Goal: Task Accomplishment & Management: Use online tool/utility

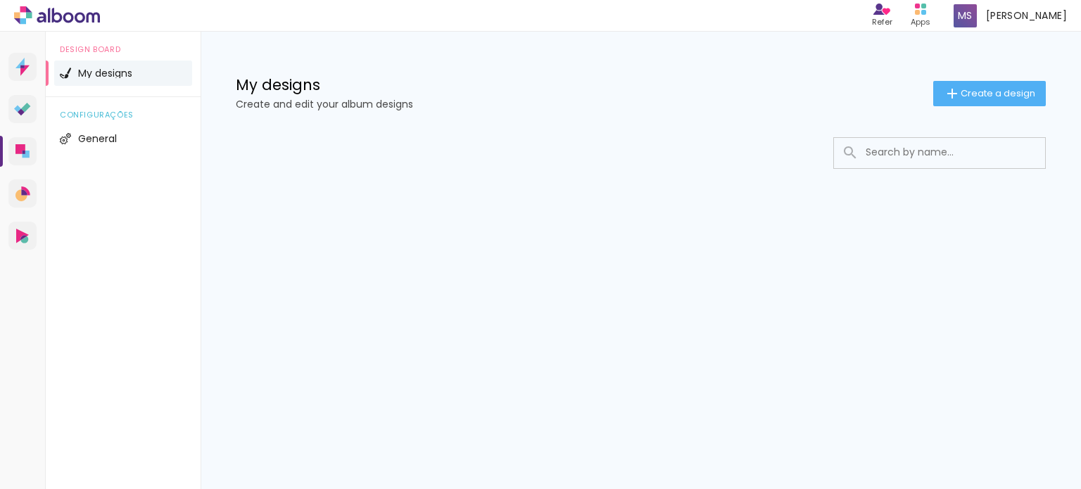
click at [866, 151] on input at bounding box center [958, 152] width 200 height 29
click at [1015, 93] on span "Create a design" at bounding box center [997, 93] width 75 height 9
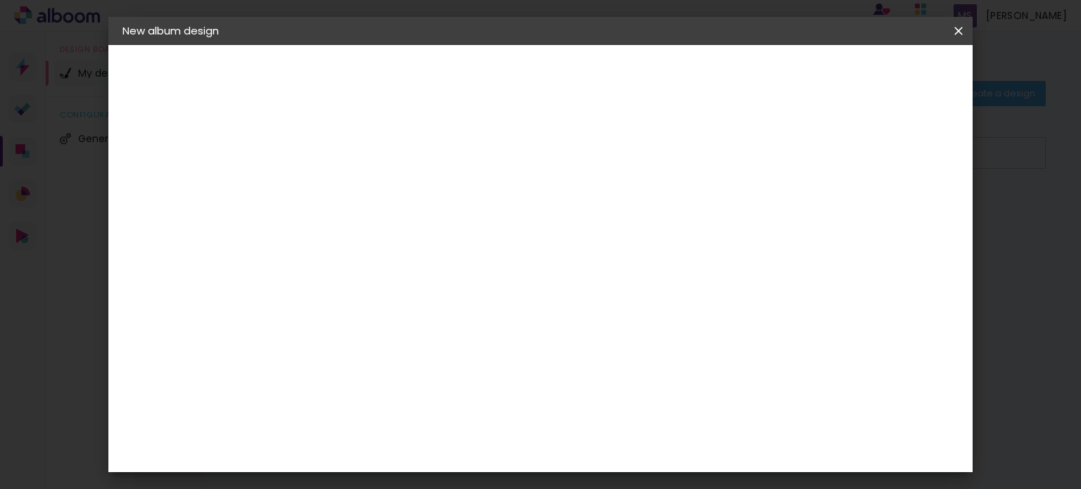
click at [352, 179] on input at bounding box center [352, 189] width 0 height 22
type input "birthday"
type paper-input "birthday"
click at [0, 0] on slot "Next" at bounding box center [0, 0] width 0 height 0
click at [432, 212] on iron-icon at bounding box center [423, 213] width 17 height 17
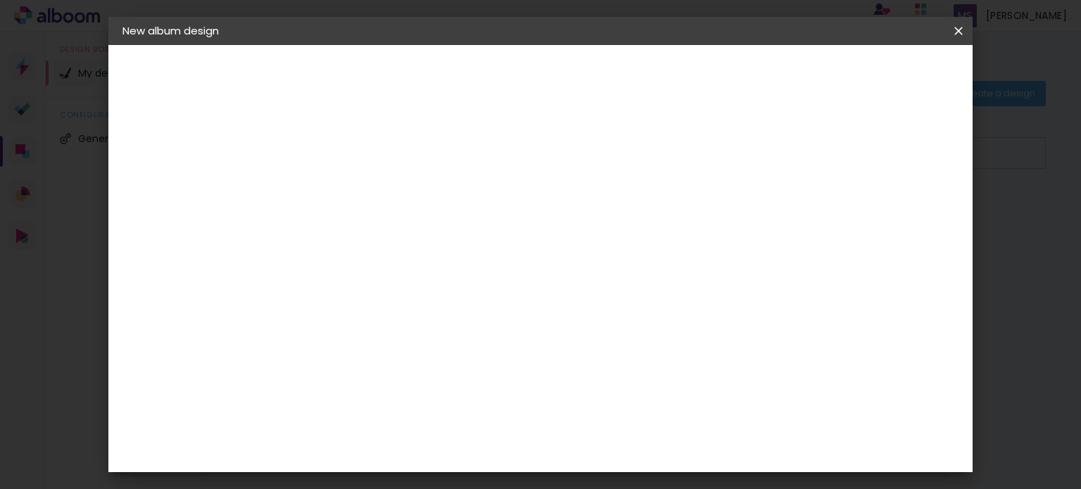
click at [386, 235] on iron-icon at bounding box center [380, 240] width 11 height 11
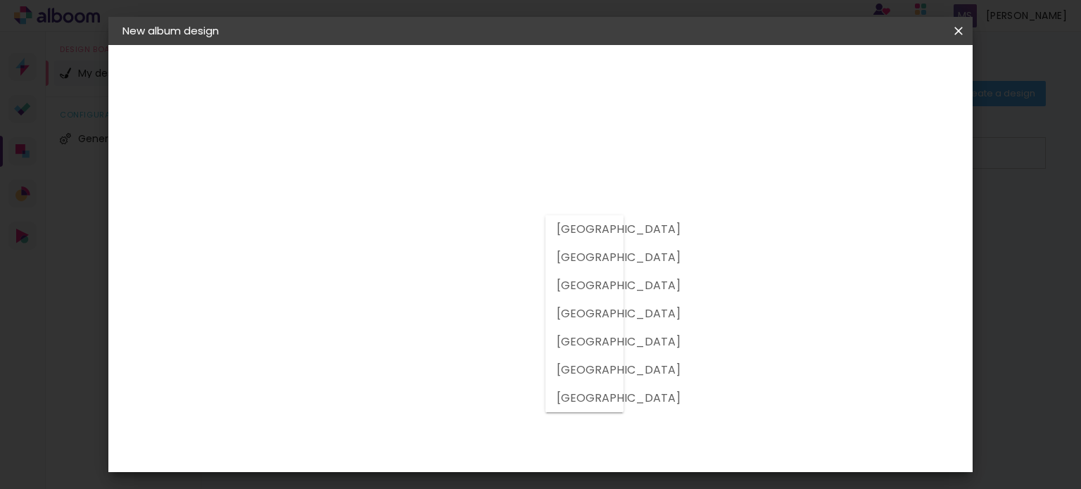
click at [499, 203] on album-spec-supplier-section at bounding box center [405, 230] width 187 height 189
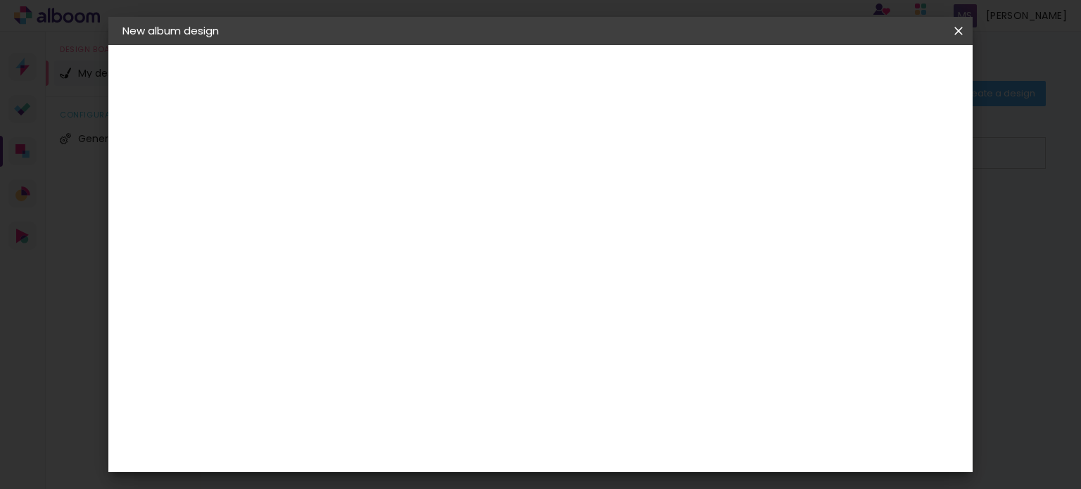
click at [375, 231] on input "text" at bounding box center [346, 240] width 58 height 18
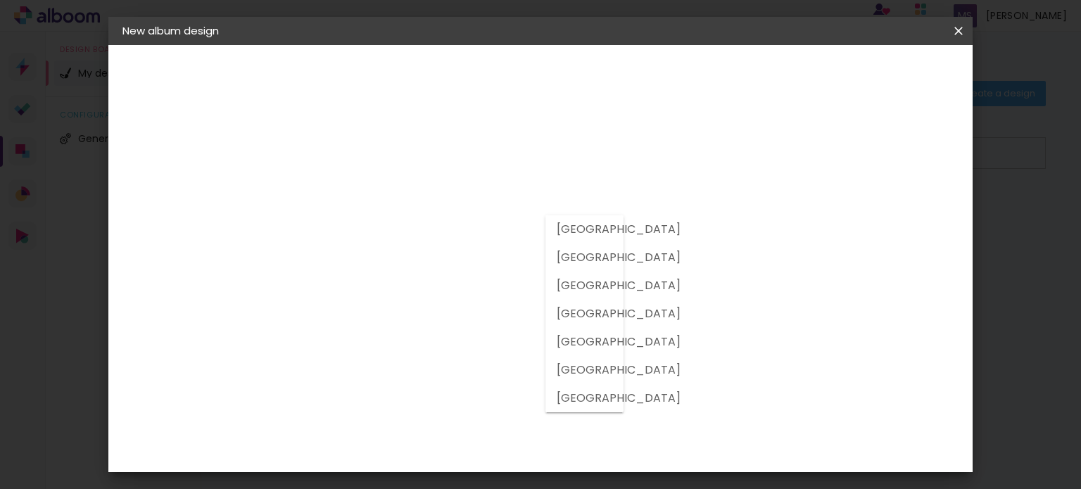
click at [584, 247] on paper-item "[GEOGRAPHIC_DATA]" at bounding box center [564, 257] width 39 height 28
type input "[GEOGRAPHIC_DATA]"
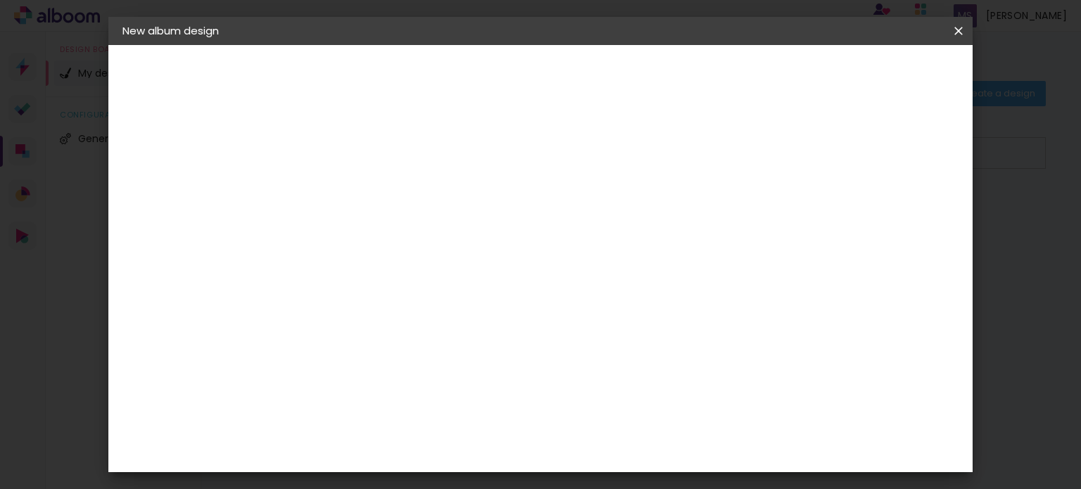
click at [442, 274] on input at bounding box center [379, 283] width 125 height 18
click at [447, 310] on paper-item "Artsal" at bounding box center [379, 323] width 135 height 31
drag, startPoint x: 535, startPoint y: 310, endPoint x: 523, endPoint y: 321, distance: 15.9
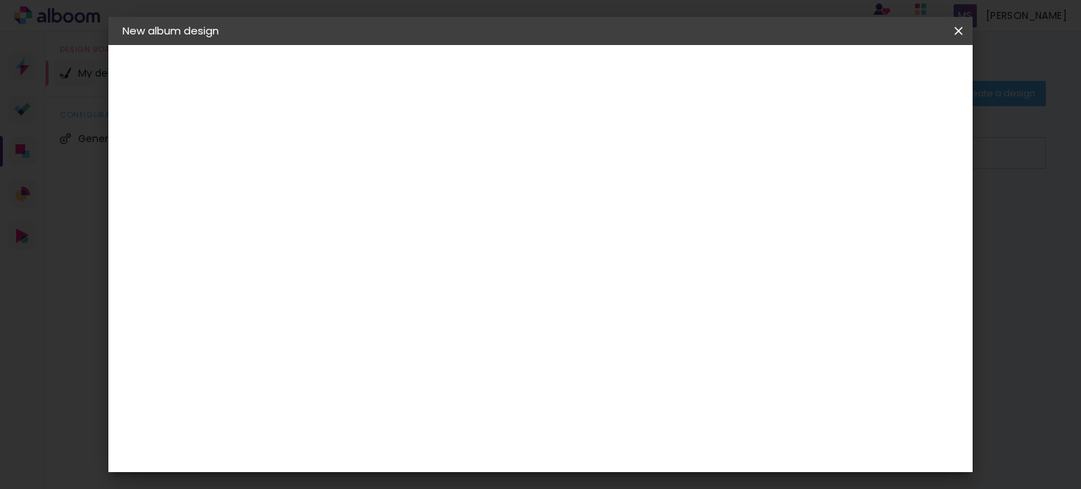
click at [447, 321] on paper-item "3ZERO5" at bounding box center [379, 333] width 135 height 31
click at [582, 210] on paper-item "Free Size" at bounding box center [523, 213] width 118 height 31
click at [488, 215] on iron-icon at bounding box center [479, 213] width 17 height 17
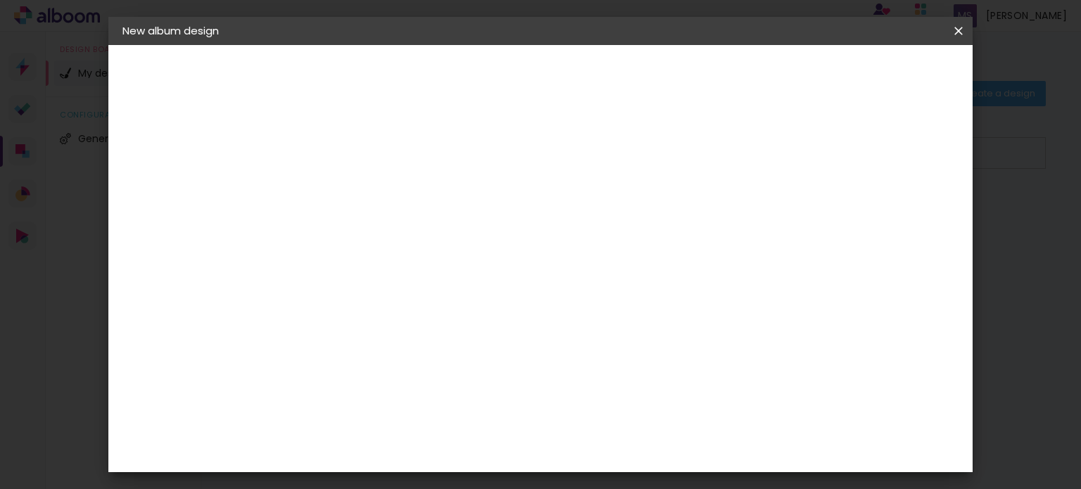
click at [488, 215] on iron-icon at bounding box center [479, 213] width 17 height 17
click at [375, 231] on input "text" at bounding box center [346, 240] width 58 height 18
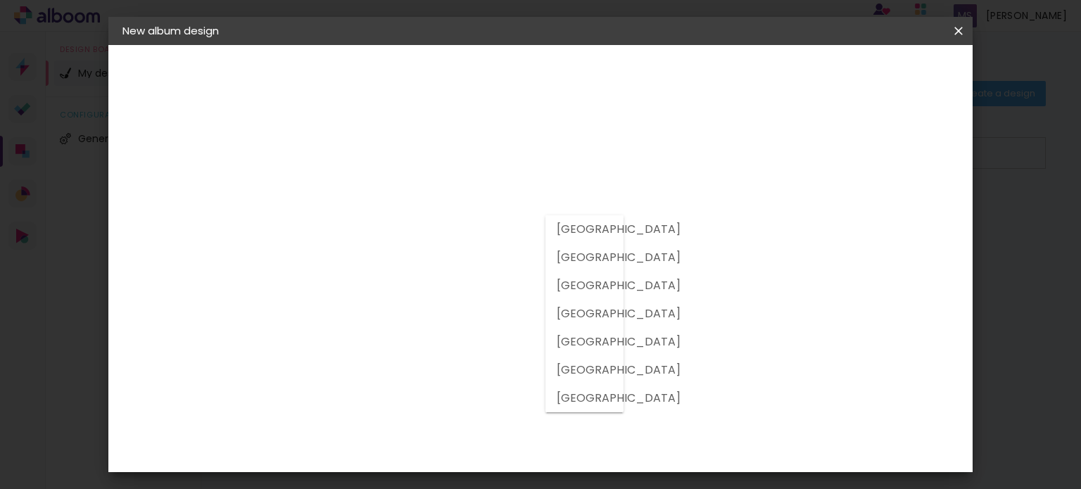
click at [602, 259] on div at bounding box center [584, 313] width 78 height 197
click at [0, 0] on slot "[GEOGRAPHIC_DATA]" at bounding box center [0, 0] width 0 height 0
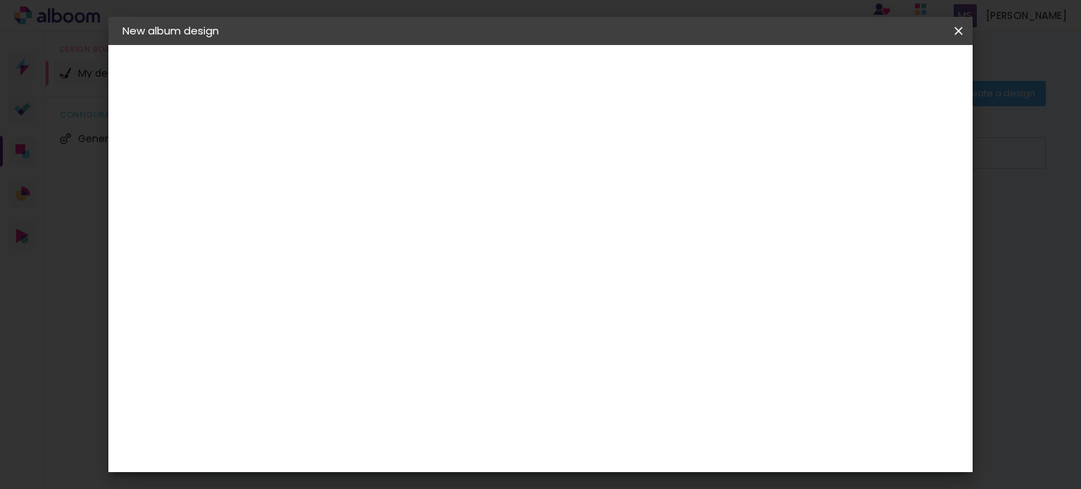
click at [442, 235] on iron-icon at bounding box center [436, 240] width 11 height 11
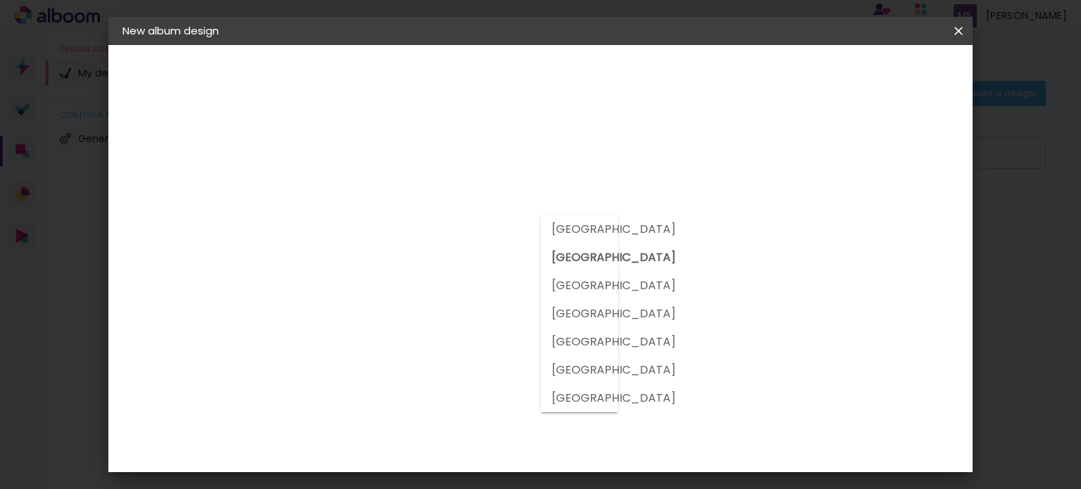
click at [0, 0] on slot "[GEOGRAPHIC_DATA]" at bounding box center [0, 0] width 0 height 0
type input "[GEOGRAPHIC_DATA]"
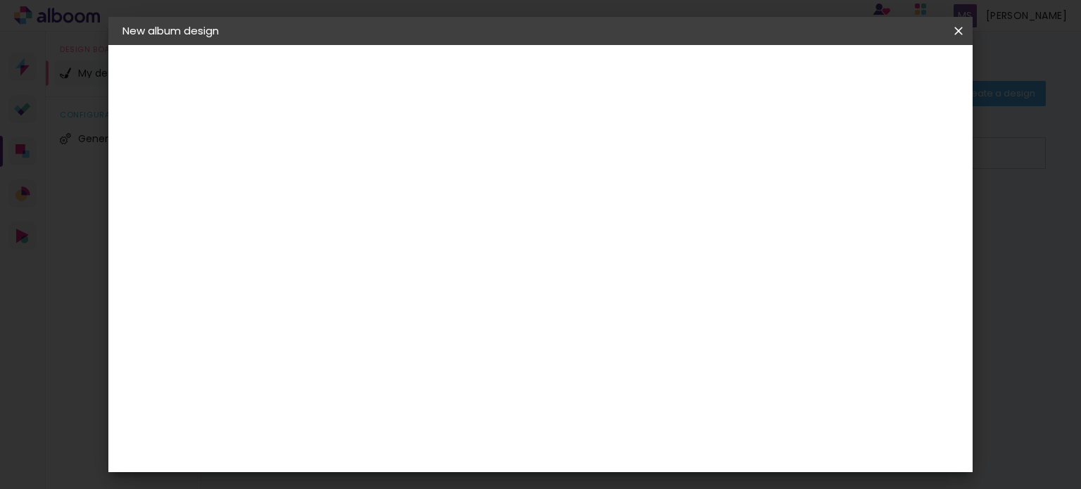
scroll to position [236, 0]
click at [432, 363] on paper-item "Make a Book" at bounding box center [372, 387] width 120 height 48
click at [573, 73] on header "Supplier Choose a supplier or continue with free size Previous Next" at bounding box center [431, 92] width 281 height 95
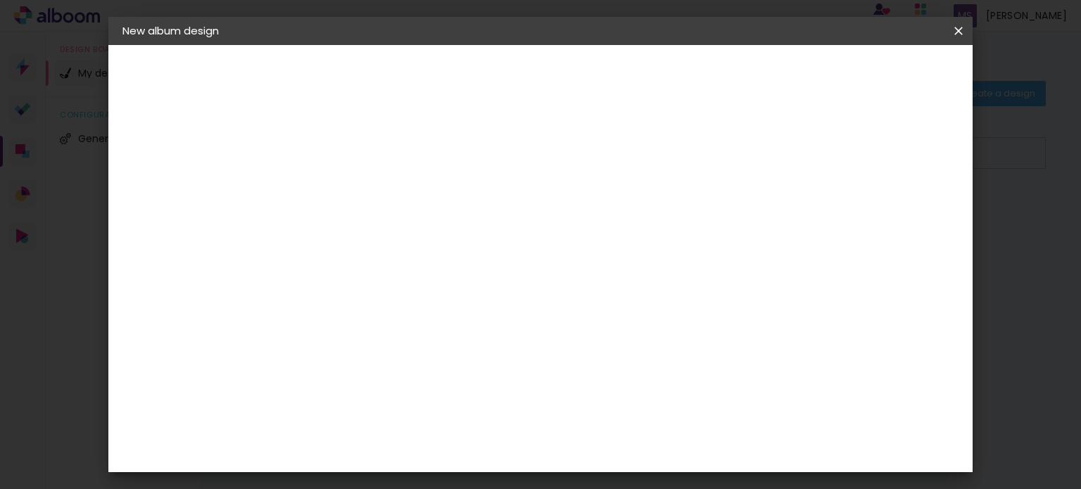
click at [552, 75] on paper-button "Next" at bounding box center [526, 75] width 51 height 24
click at [391, 236] on input "text" at bounding box center [371, 245] width 39 height 22
click at [611, 239] on paper-item "Photoalbum" at bounding box center [631, 233] width 281 height 28
type input "Photoalbum"
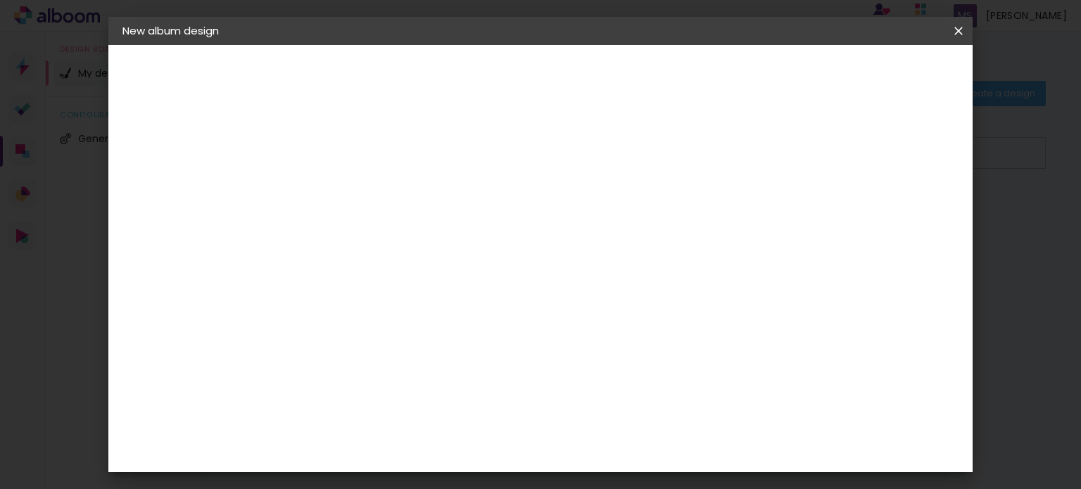
click at [445, 410] on span "30 × 22,5" at bounding box center [413, 424] width 63 height 29
click at [573, 69] on paper-button "Next" at bounding box center [547, 75] width 51 height 24
click at [632, 82] on paper-button "Start design" at bounding box center [597, 80] width 70 height 34
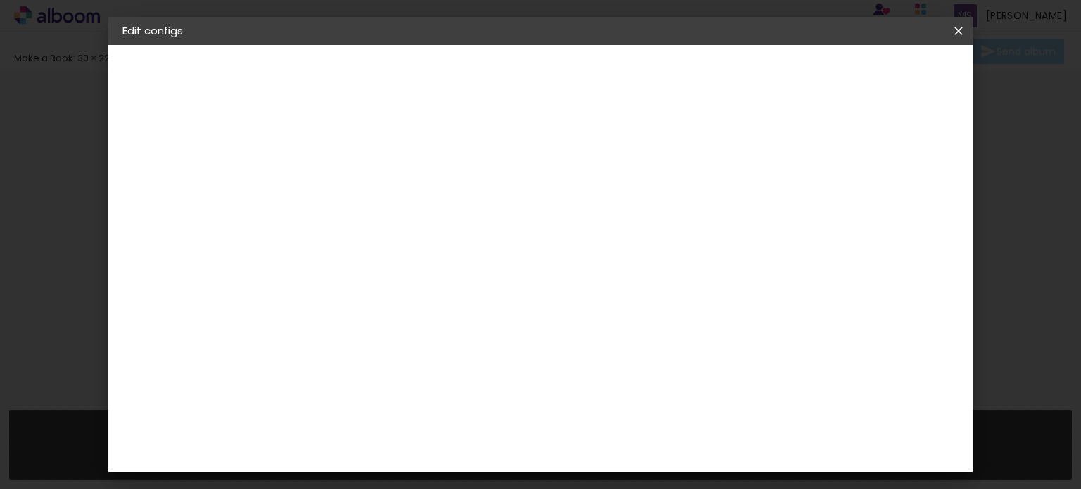
click at [553, 82] on paper-button "Previous" at bounding box center [518, 75] width 69 height 24
click at [962, 33] on iron-icon at bounding box center [958, 31] width 17 height 14
type input "Photoalbum"
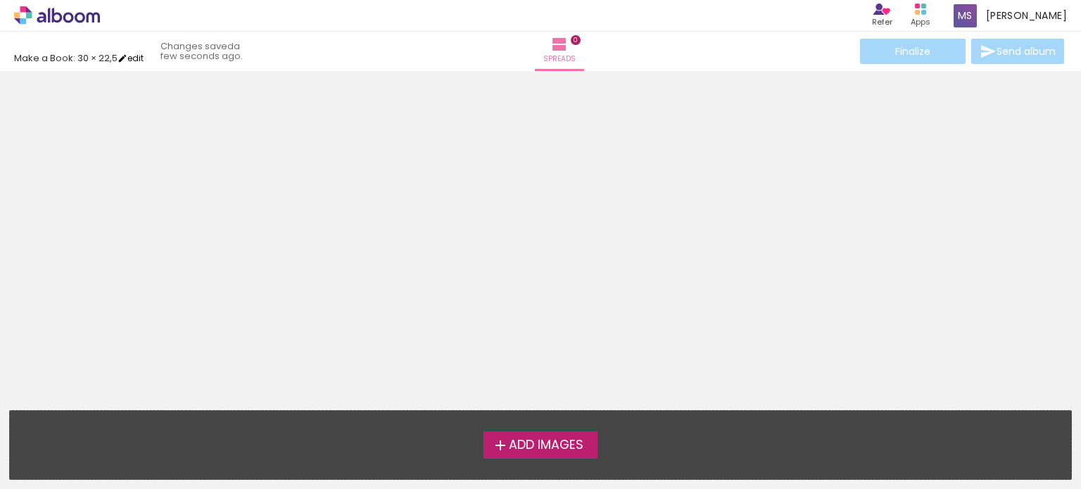
click at [138, 58] on link "edit" at bounding box center [130, 58] width 26 height 12
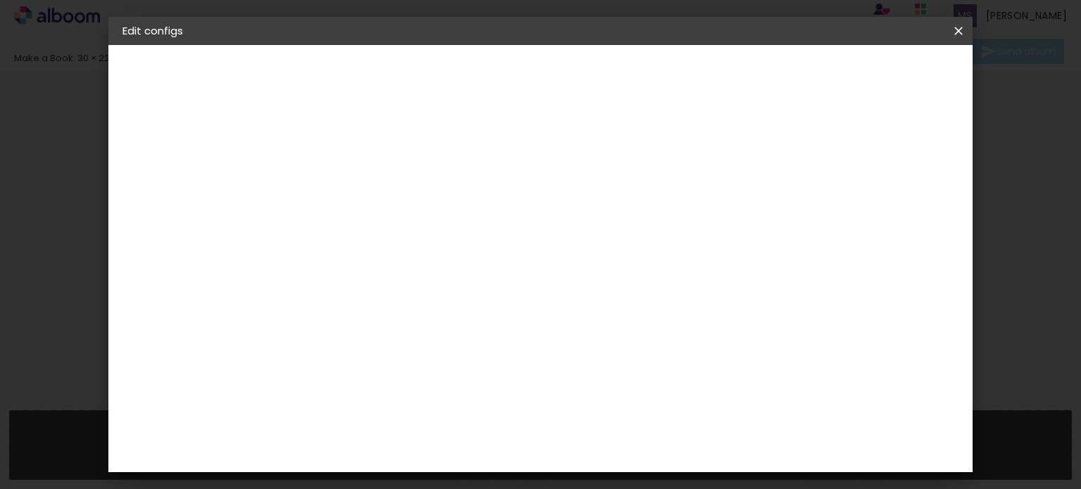
click at [196, 215] on paper-button "30 × 22,5 30 × 45 cm" at bounding box center [199, 205] width 154 height 28
click at [413, 228] on paper-input-container "Line" at bounding box center [380, 246] width 65 height 36
click at [0, 0] on slot "Offsetbook" at bounding box center [0, 0] width 0 height 0
type input "Offsetbook"
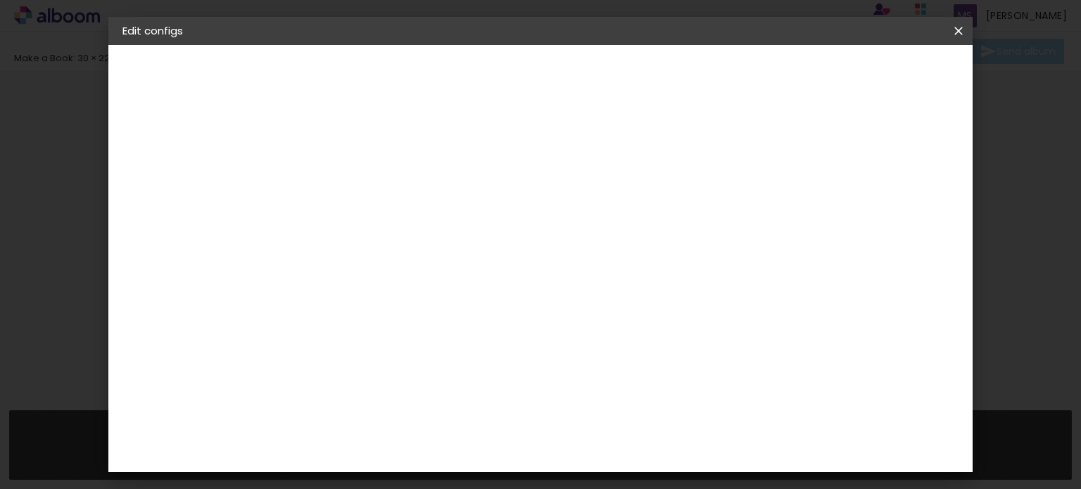
click at [491, 279] on span "25 × 30 cm" at bounding box center [468, 293] width 46 height 29
click at [573, 84] on paper-button "Next" at bounding box center [547, 75] width 51 height 24
click at [757, 83] on paper-button "Save configs" at bounding box center [711, 75] width 91 height 24
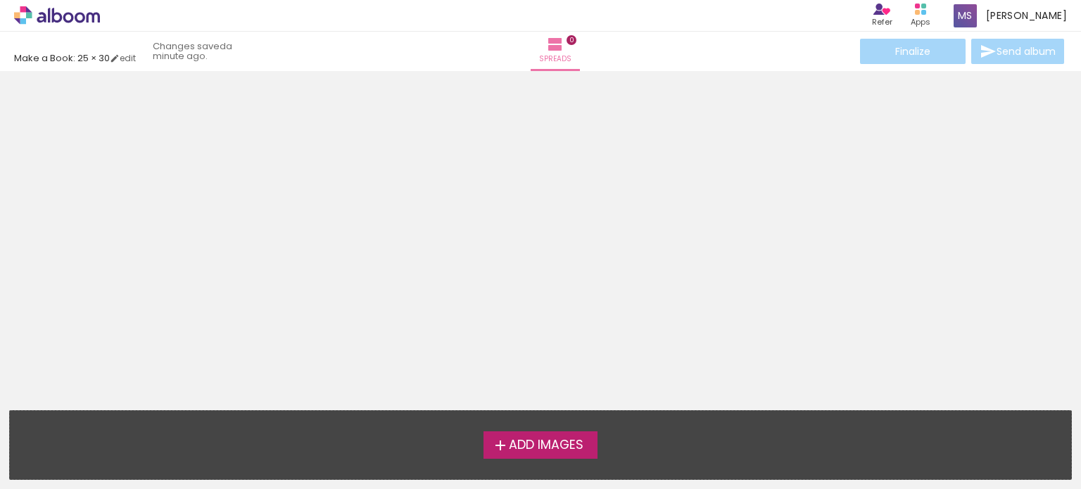
click at [540, 439] on span "Add Images" at bounding box center [546, 445] width 75 height 13
click at [0, 0] on input "file" at bounding box center [0, 0] width 0 height 0
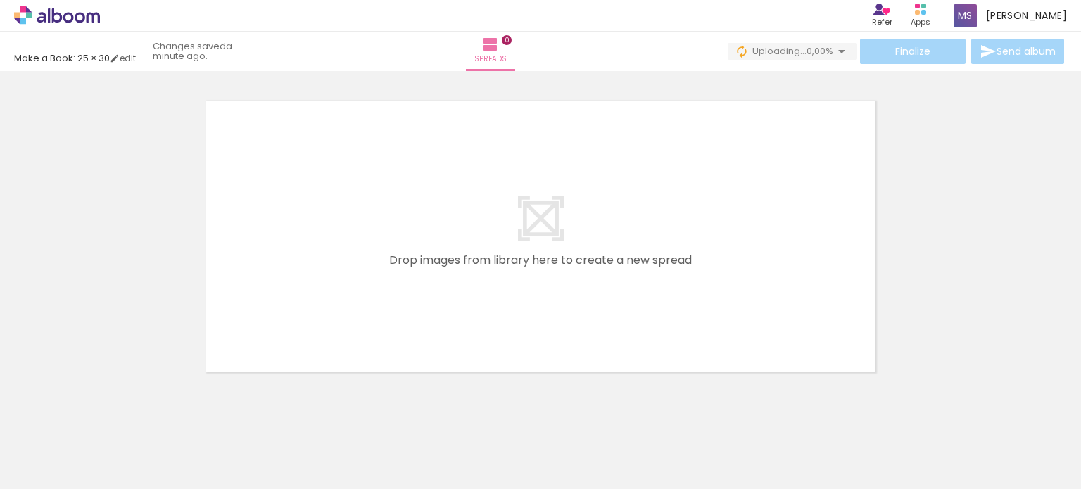
drag, startPoint x: 639, startPoint y: 450, endPoint x: 173, endPoint y: 424, distance: 466.5
drag, startPoint x: 173, startPoint y: 424, endPoint x: 152, endPoint y: 435, distance: 24.3
click at [152, 435] on div at bounding box center [129, 442] width 70 height 46
drag, startPoint x: 152, startPoint y: 435, endPoint x: 501, endPoint y: 210, distance: 415.2
drag, startPoint x: 501, startPoint y: 210, endPoint x: 158, endPoint y: 430, distance: 407.5
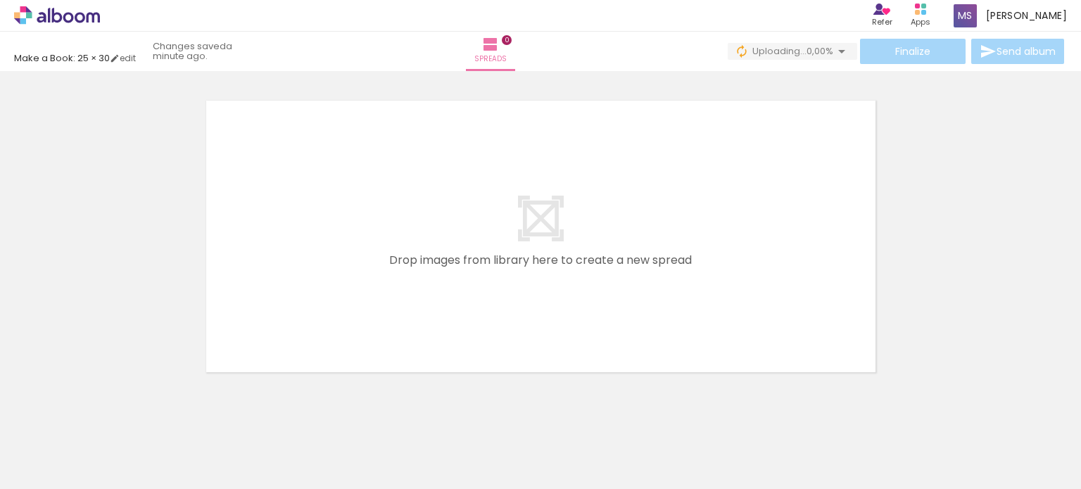
click at [158, 430] on div at bounding box center [129, 442] width 70 height 46
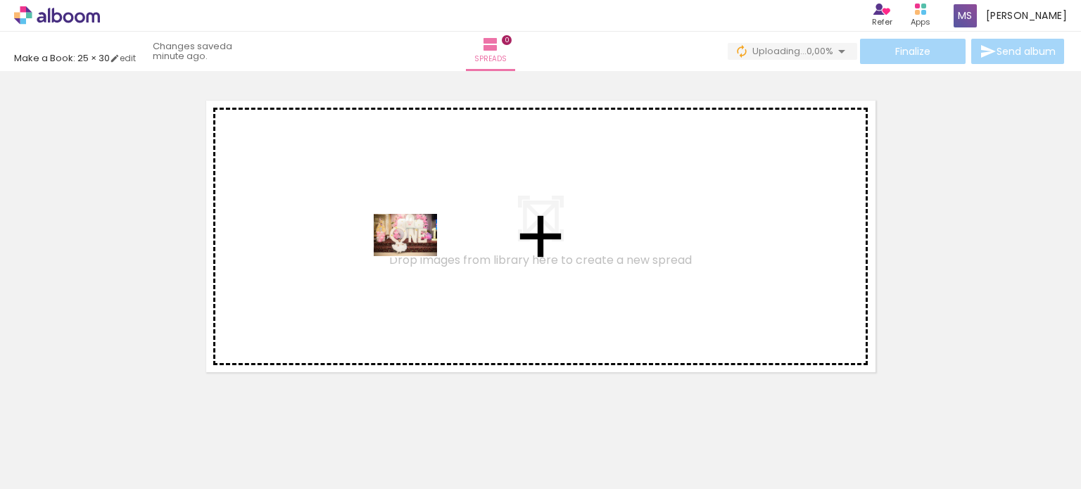
drag, startPoint x: 158, startPoint y: 430, endPoint x: 441, endPoint y: 261, distance: 330.0
click at [441, 261] on quentale-workspace at bounding box center [540, 244] width 1081 height 489
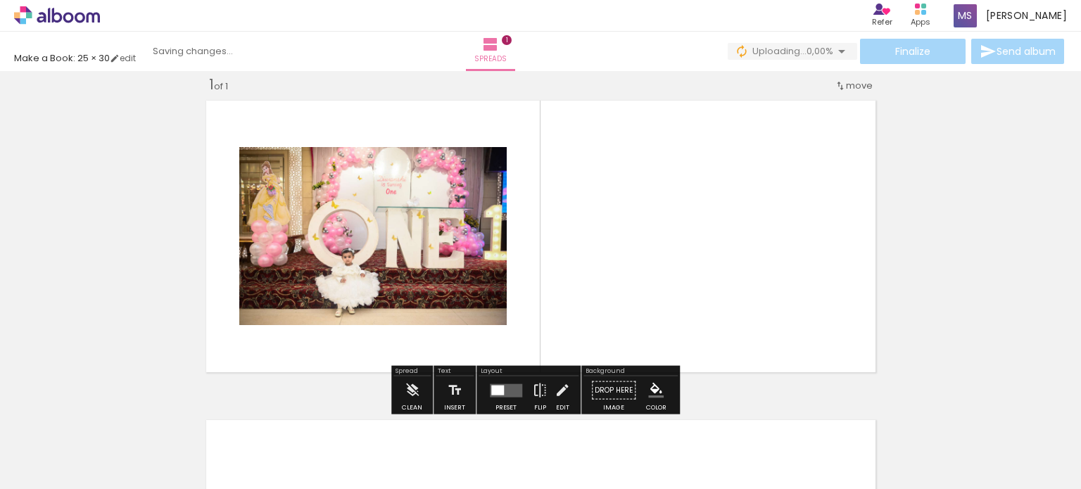
scroll to position [18, 0]
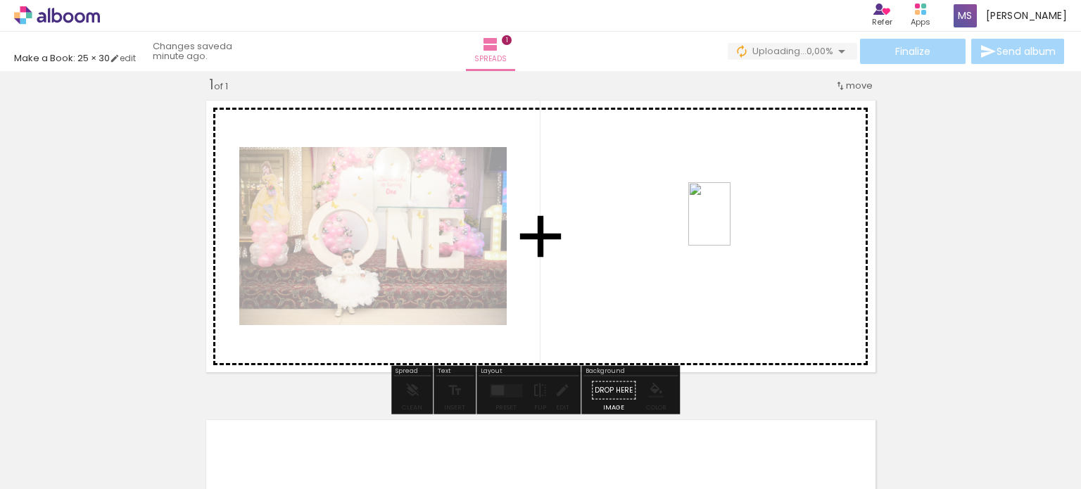
drag, startPoint x: 315, startPoint y: 443, endPoint x: 727, endPoint y: 224, distance: 466.4
click at [727, 224] on quentale-workspace at bounding box center [540, 244] width 1081 height 489
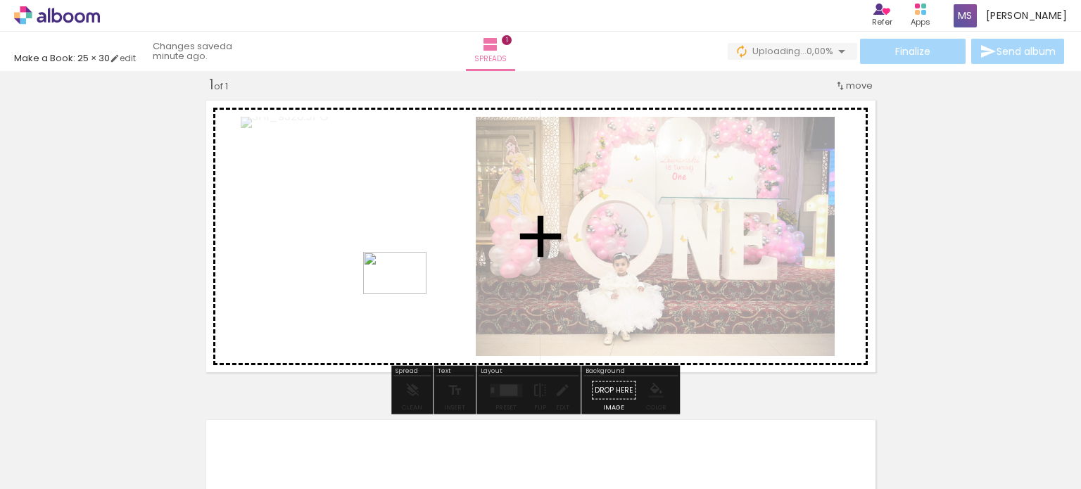
drag, startPoint x: 221, startPoint y: 438, endPoint x: 409, endPoint y: 279, distance: 247.1
click at [409, 279] on quentale-workspace at bounding box center [540, 244] width 1081 height 489
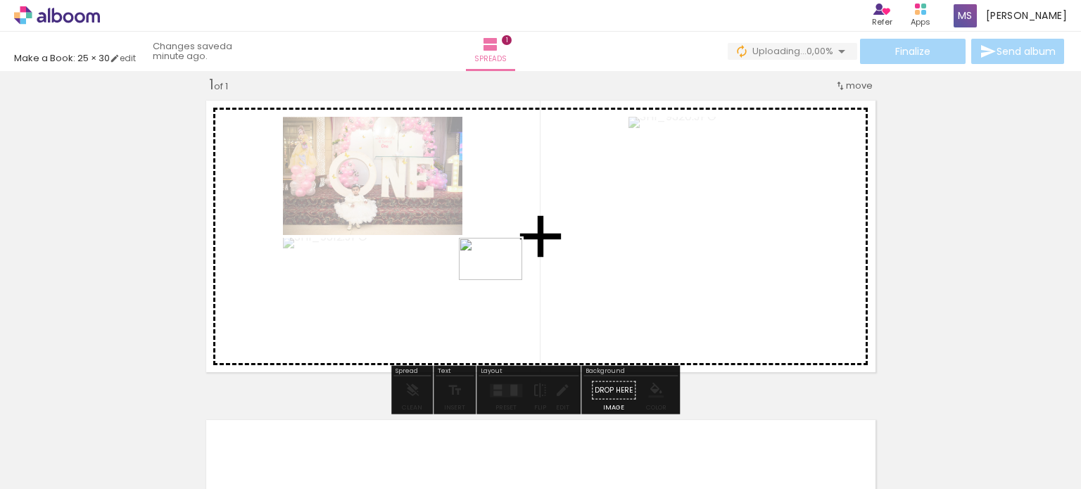
drag, startPoint x: 407, startPoint y: 444, endPoint x: 504, endPoint y: 278, distance: 192.7
click at [504, 278] on quentale-workspace at bounding box center [540, 244] width 1081 height 489
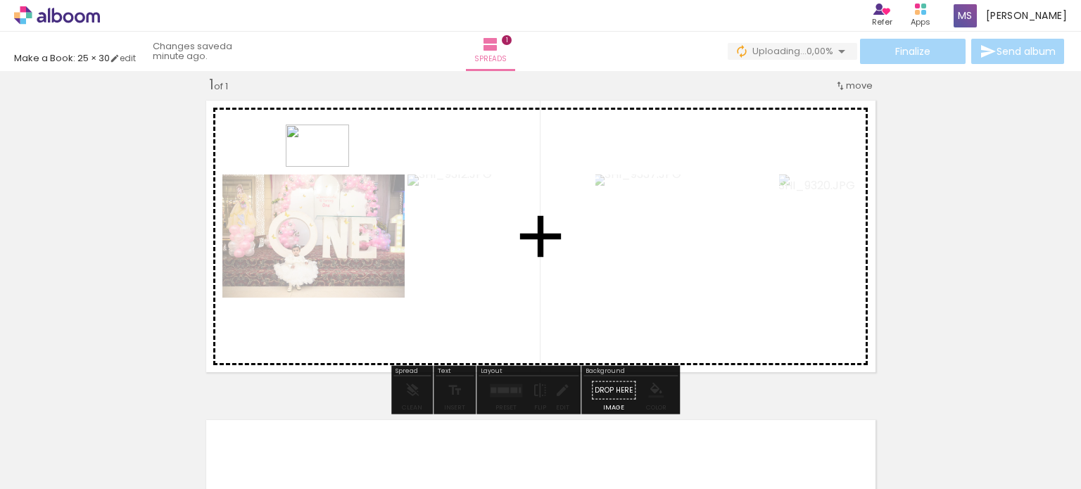
drag, startPoint x: 462, startPoint y: 442, endPoint x: 326, endPoint y: 165, distance: 308.0
click at [326, 165] on quentale-workspace at bounding box center [540, 244] width 1081 height 489
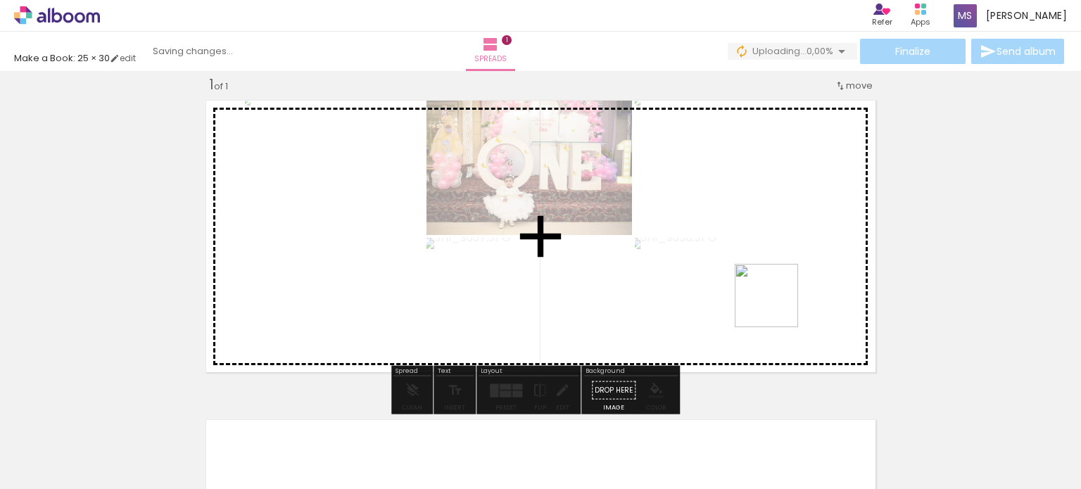
drag, startPoint x: 546, startPoint y: 444, endPoint x: 782, endPoint y: 302, distance: 275.2
click at [782, 302] on quentale-workspace at bounding box center [540, 244] width 1081 height 489
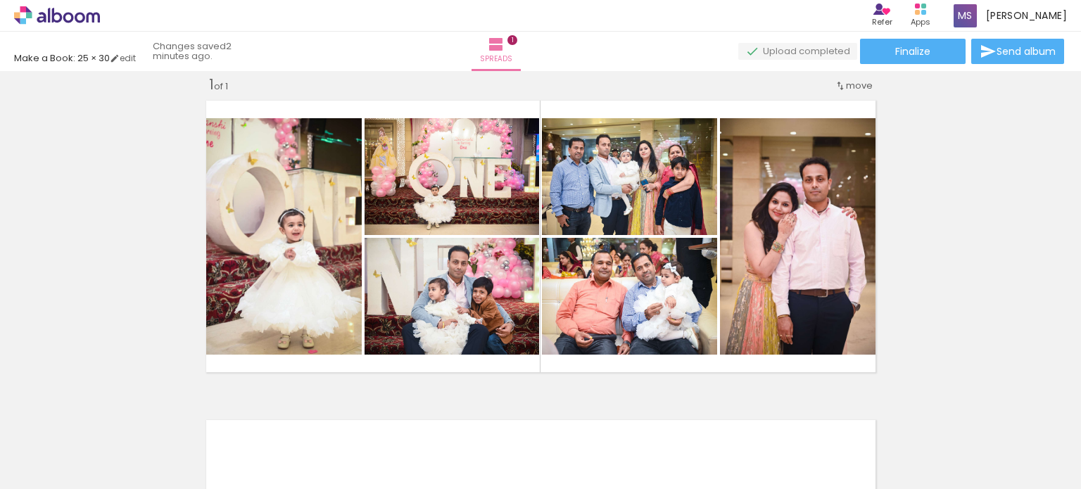
click at [1002, 215] on div "Add spread 1 of 1" at bounding box center [540, 377] width 1081 height 639
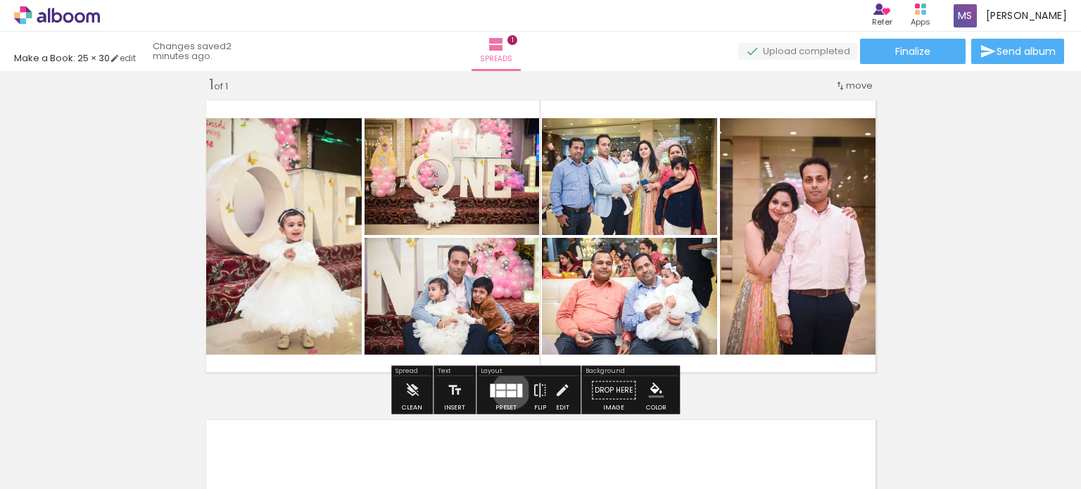
click at [509, 390] on div at bounding box center [511, 393] width 9 height 6
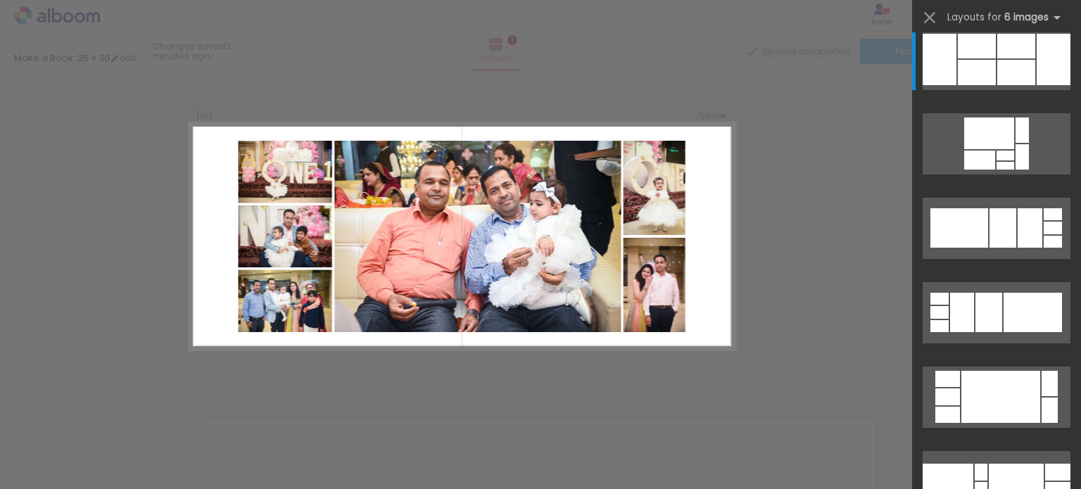
scroll to position [0, 0]
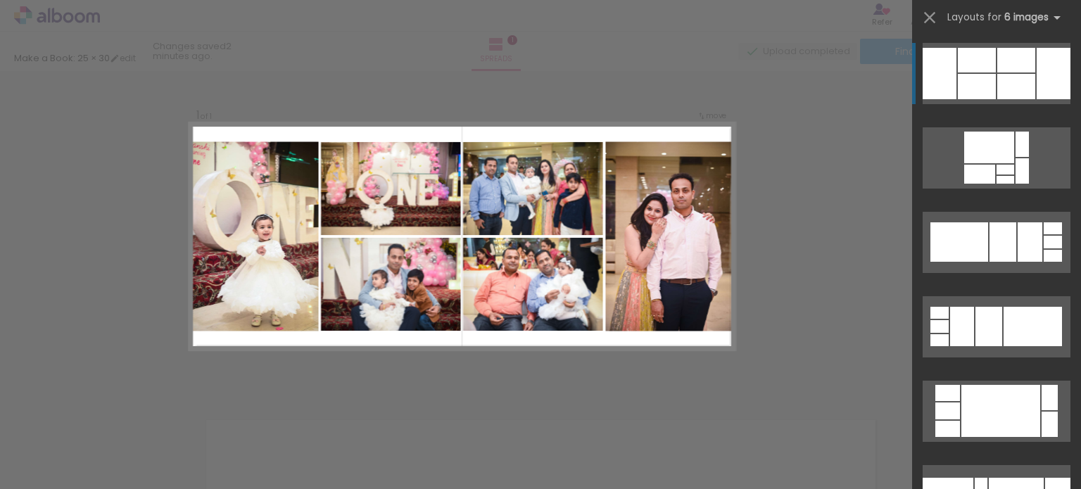
click at [976, 78] on div at bounding box center [976, 86] width 38 height 25
click at [962, 70] on div at bounding box center [976, 60] width 38 height 25
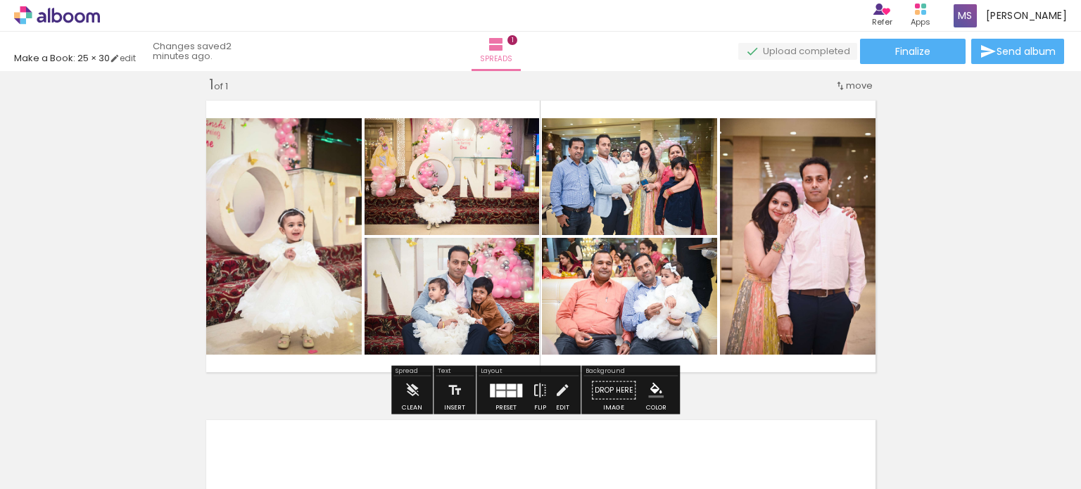
click at [103, 413] on iron-horizontal-list at bounding box center [89, 445] width 28 height 88
click at [1019, 44] on paper-button "Send album" at bounding box center [1017, 51] width 93 height 25
type input "mohinderwdl@gmail.com"
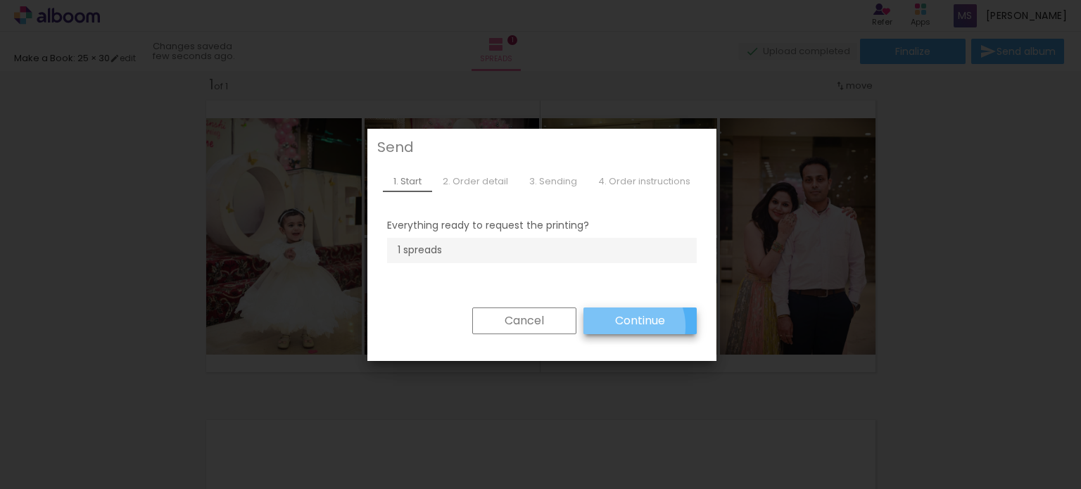
click at [0, 0] on slot "Continue" at bounding box center [0, 0] width 0 height 0
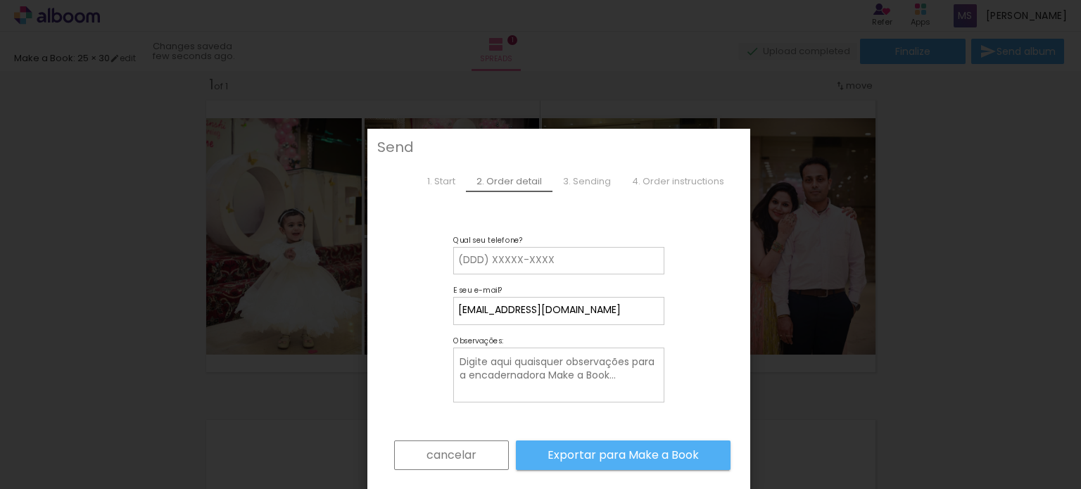
click at [597, 188] on div "3. Sending" at bounding box center [586, 181] width 69 height 21
click at [861, 91] on iron-overlay-backdrop at bounding box center [540, 244] width 1081 height 489
click at [0, 0] on slot "cancelar" at bounding box center [0, 0] width 0 height 0
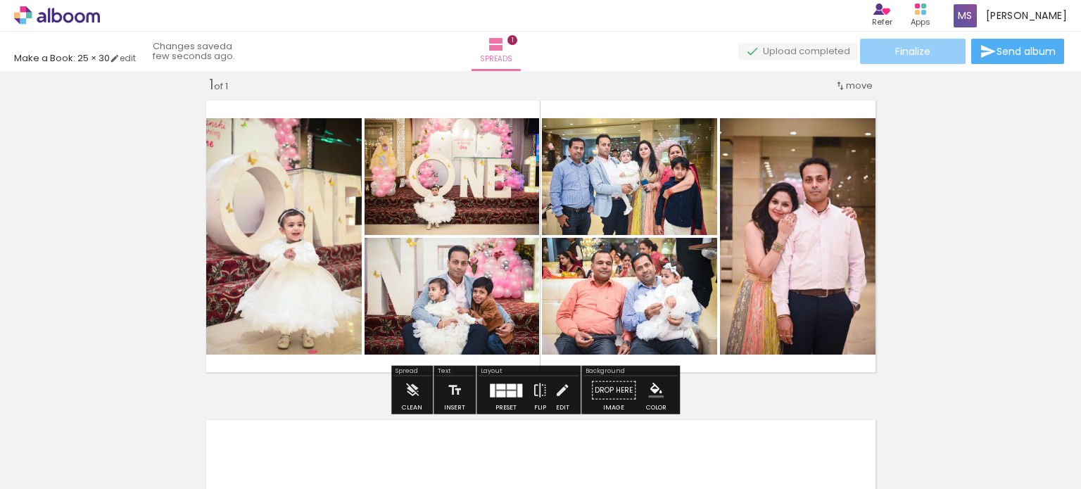
click at [932, 55] on paper-button "Finalize" at bounding box center [913, 51] width 106 height 25
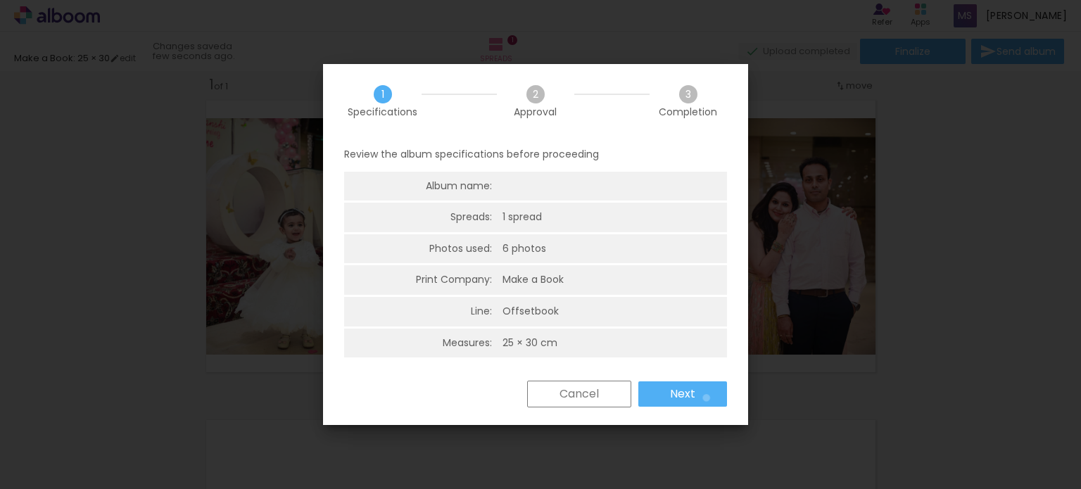
click at [706, 397] on paper-button "Next" at bounding box center [682, 393] width 89 height 25
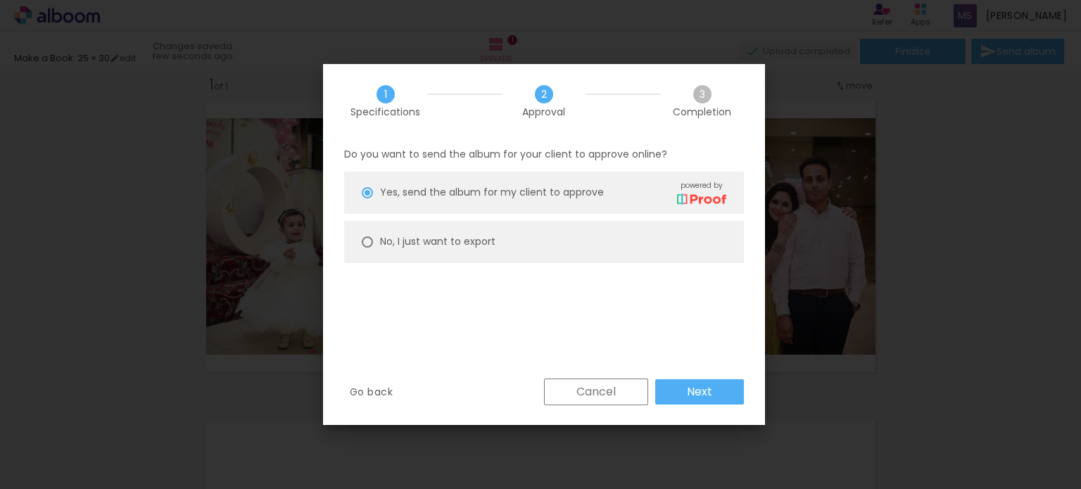
click at [0, 0] on slot "No, I just want to export" at bounding box center [0, 0] width 0 height 0
type paper-radio-button "on"
click at [0, 0] on slot "Next" at bounding box center [0, 0] width 0 height 0
type input "High, 300 DPI"
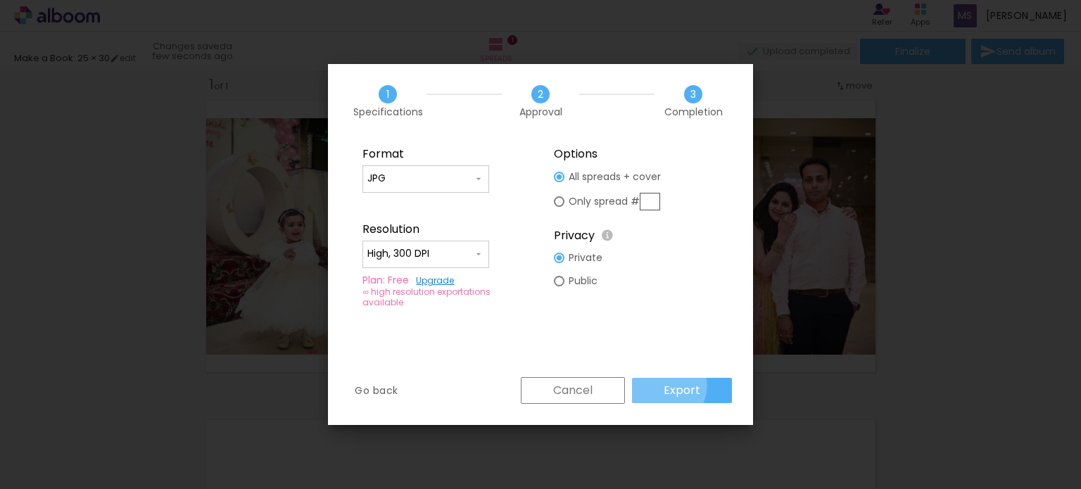
click at [663, 385] on paper-button "Export" at bounding box center [682, 390] width 100 height 25
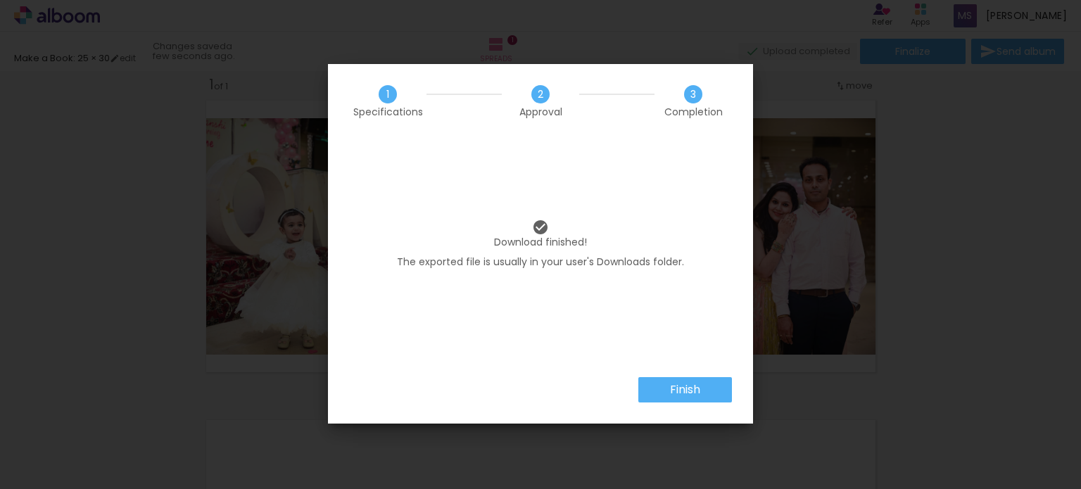
click at [0, 0] on slot "Finish" at bounding box center [0, 0] width 0 height 0
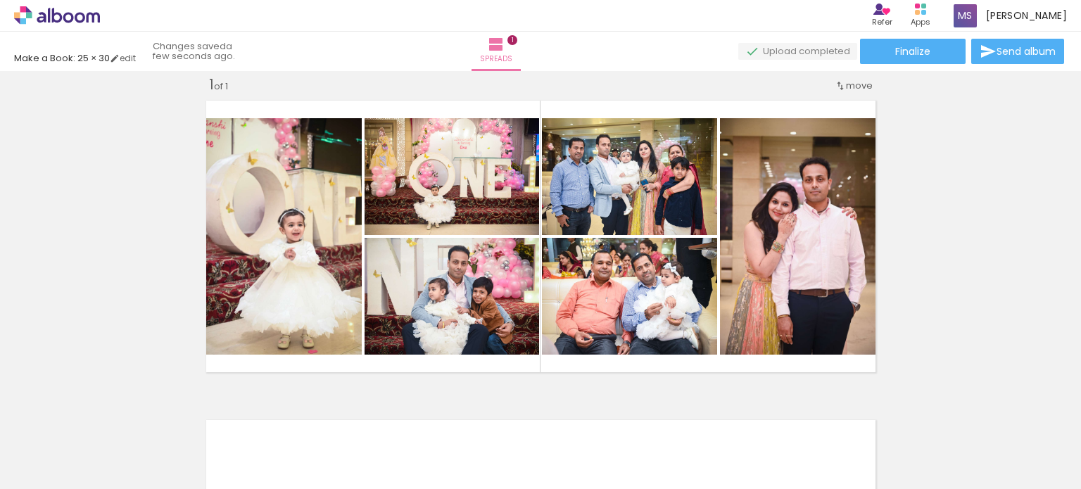
click at [219, 52] on quentale-status "a few seconds ago." at bounding box center [198, 51] width 111 height 31
click at [136, 56] on link "edit" at bounding box center [123, 58] width 26 height 12
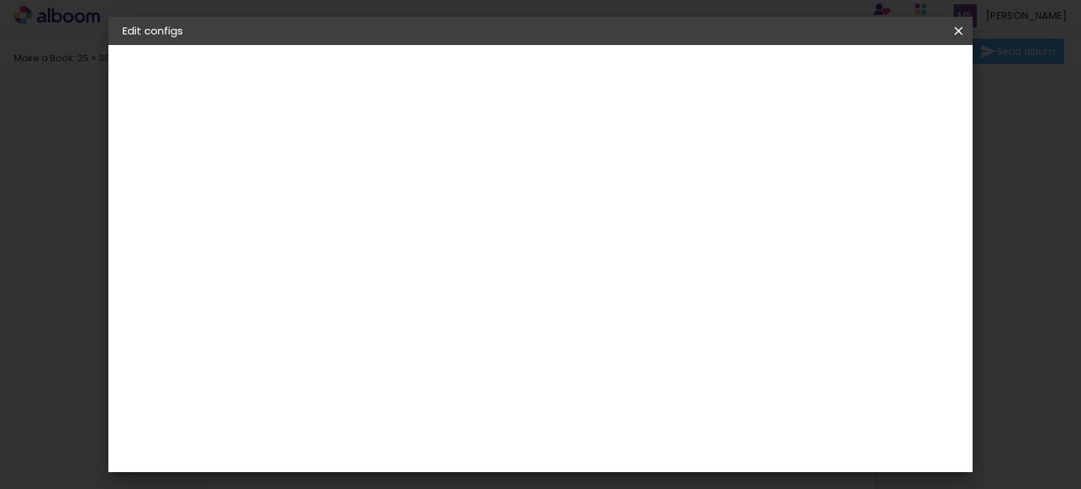
click at [138, 56] on div "1. Infos Filling title... 2. Specs Supplier Choosing supplier... Model Choosing…" at bounding box center [199, 66] width 183 height 42
drag, startPoint x: 326, startPoint y: 148, endPoint x: 319, endPoint y: 150, distance: 7.2
click at [319, 150] on input "2" at bounding box center [341, 152] width 49 height 18
click at [162, 208] on span "25 × 30" at bounding box center [146, 205] width 35 height 10
click at [391, 236] on input "text" at bounding box center [371, 245] width 39 height 22
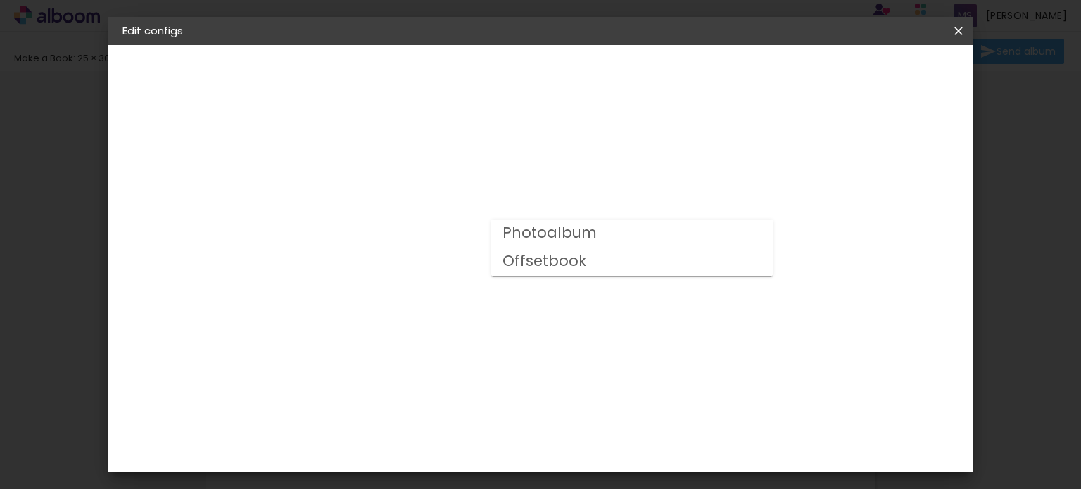
click at [0, 0] on slot "Offsetbook" at bounding box center [0, 0] width 0 height 0
type input "Offsetbook"
click at [445, 331] on span "20 × 20" at bounding box center [413, 345] width 63 height 29
click at [960, 30] on iron-icon at bounding box center [958, 31] width 17 height 14
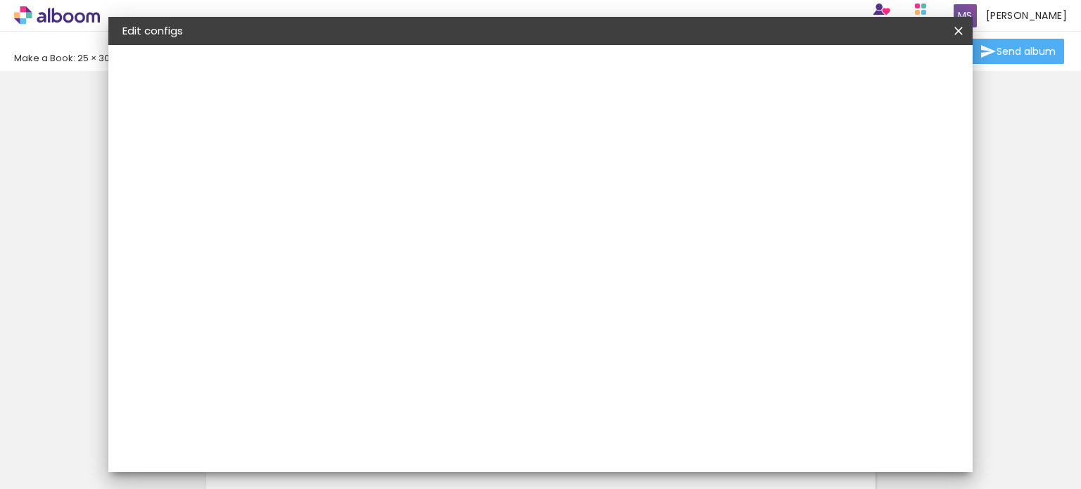
click at [642, 47] on body "link( href="../../bower_components/polymer/polymer.html" rel="import" ) picture…" at bounding box center [540, 244] width 1081 height 489
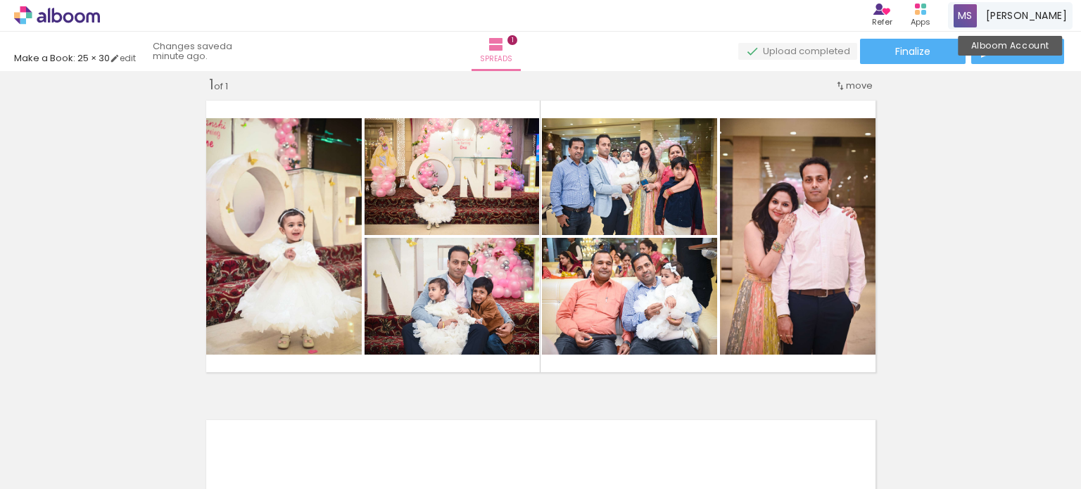
click at [972, 8] on span at bounding box center [964, 15] width 23 height 23
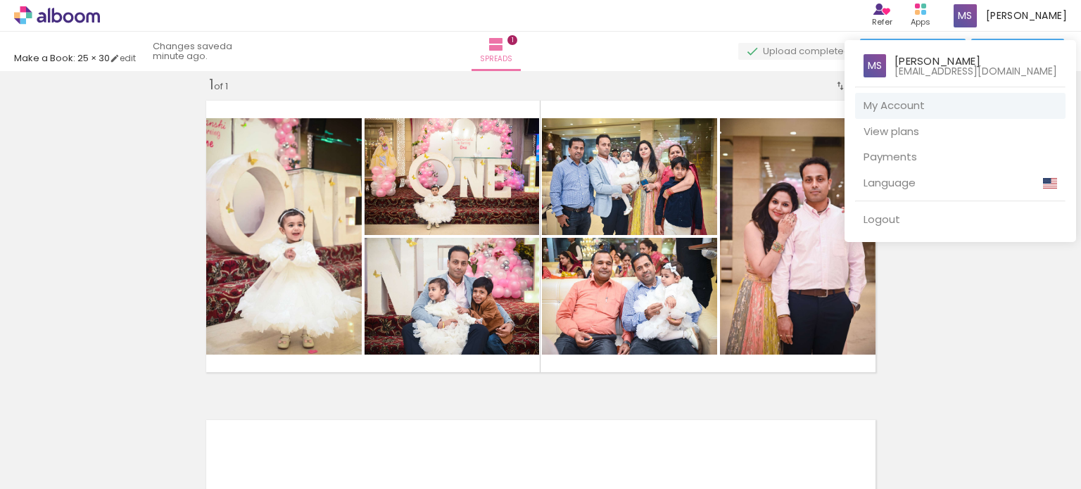
click at [915, 98] on link "My Account" at bounding box center [960, 106] width 210 height 26
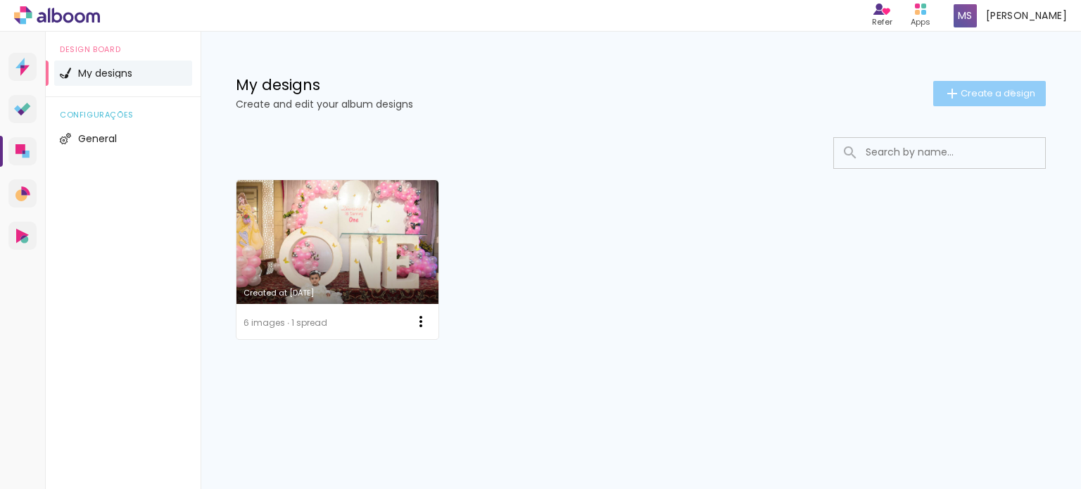
click at [1010, 91] on span "Create a design" at bounding box center [997, 93] width 75 height 9
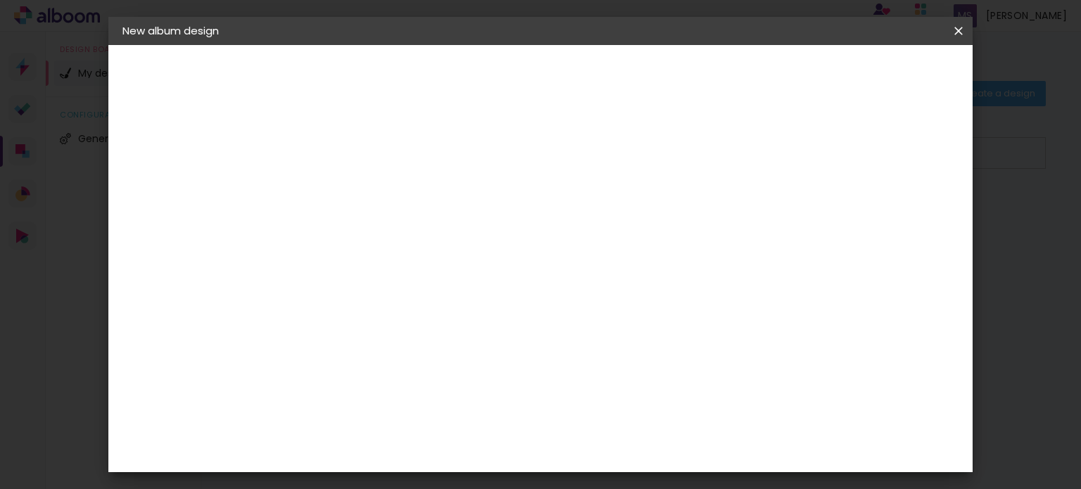
click at [147, 105] on iron-pages "Filling title..." at bounding box center [199, 104] width 154 height 28
click at [357, 202] on paper-input-container "Album title" at bounding box center [353, 190] width 10 height 36
type input "bday"
type paper-input "bday"
click at [0, 0] on slot "Next" at bounding box center [0, 0] width 0 height 0
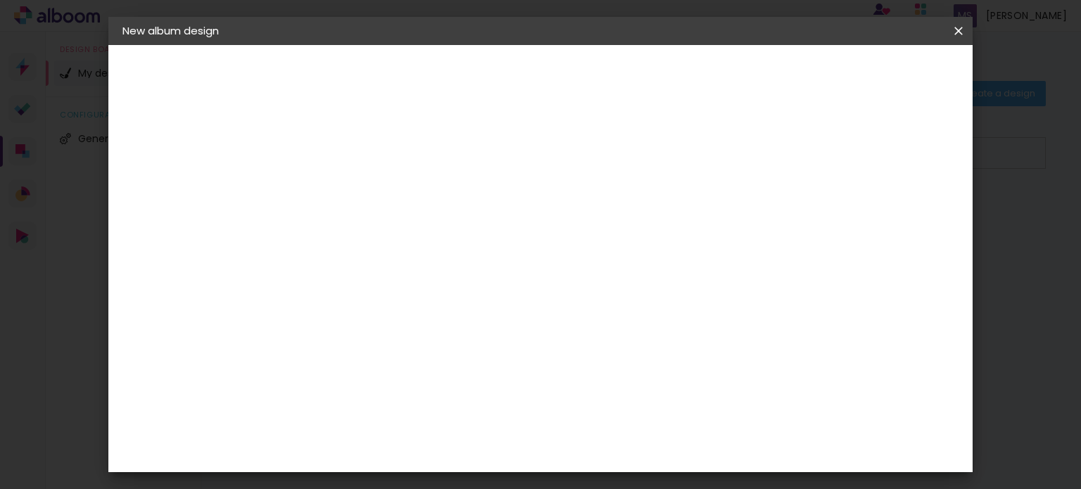
click at [0, 0] on slot "Free Size" at bounding box center [0, 0] width 0 height 0
click at [432, 215] on iron-icon at bounding box center [423, 213] width 17 height 17
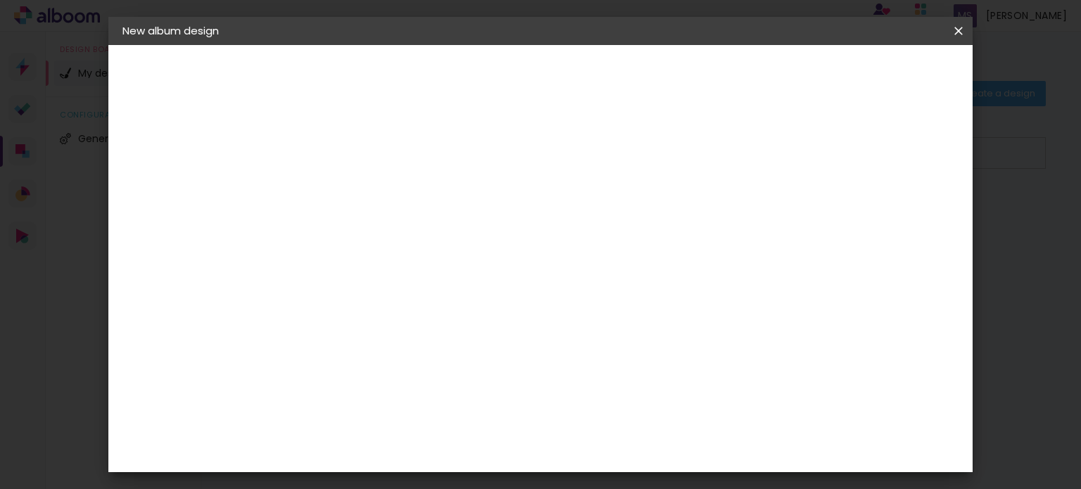
click at [432, 215] on iron-icon at bounding box center [423, 213] width 17 height 17
click at [499, 215] on paper-item "Free Size" at bounding box center [453, 213] width 91 height 31
click at [375, 231] on input "text" at bounding box center [346, 240] width 58 height 18
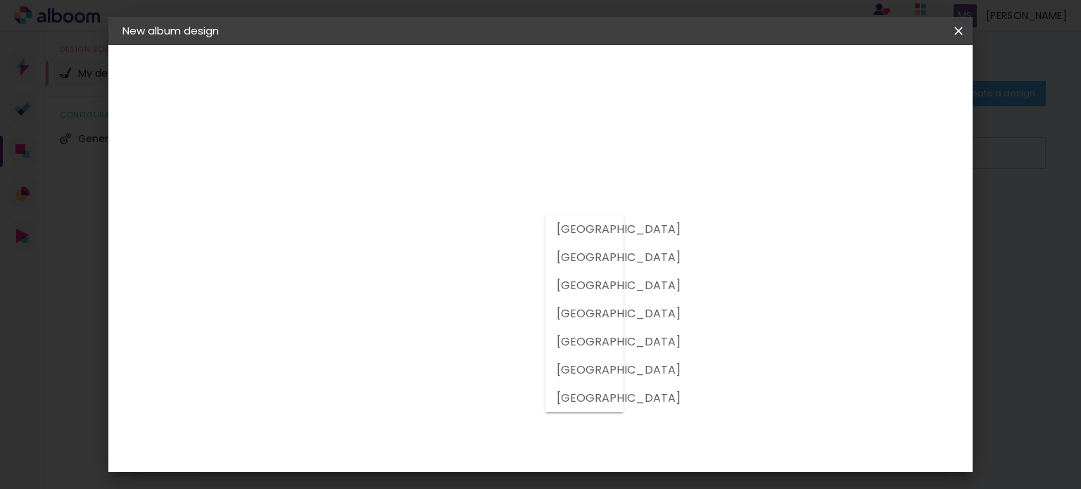
click at [0, 0] on slot "[GEOGRAPHIC_DATA]" at bounding box center [0, 0] width 0 height 0
type input "[GEOGRAPHIC_DATA]"
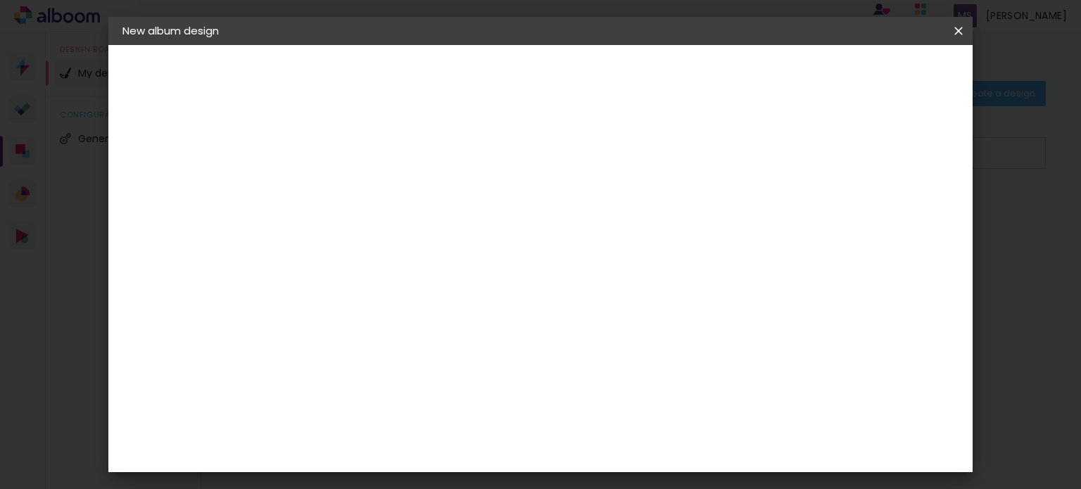
click at [514, 227] on paper-item "Free Size" at bounding box center [467, 213] width 91 height 31
click at [514, 219] on paper-item "Free Size" at bounding box center [467, 213] width 91 height 31
click at [535, 92] on header "Supplier Choose a supplier or continue with free size Previous Next" at bounding box center [412, 103] width 243 height 117
click at [0, 0] on slot "Next" at bounding box center [0, 0] width 0 height 0
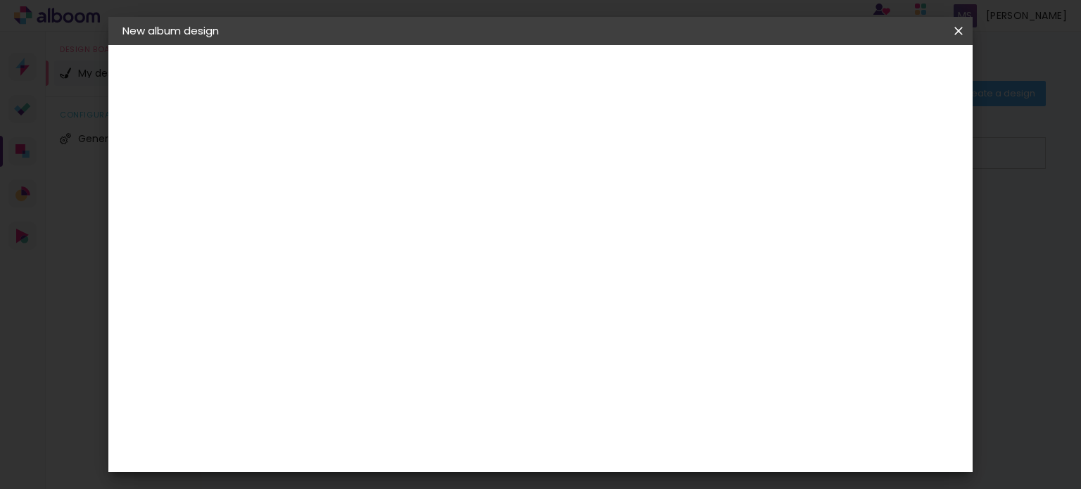
scroll to position [80, 0]
click at [173, 171] on div "Free size" at bounding box center [162, 174] width 21 height 20
click at [956, 32] on iron-icon at bounding box center [958, 31] width 17 height 14
